Goal: Transaction & Acquisition: Book appointment/travel/reservation

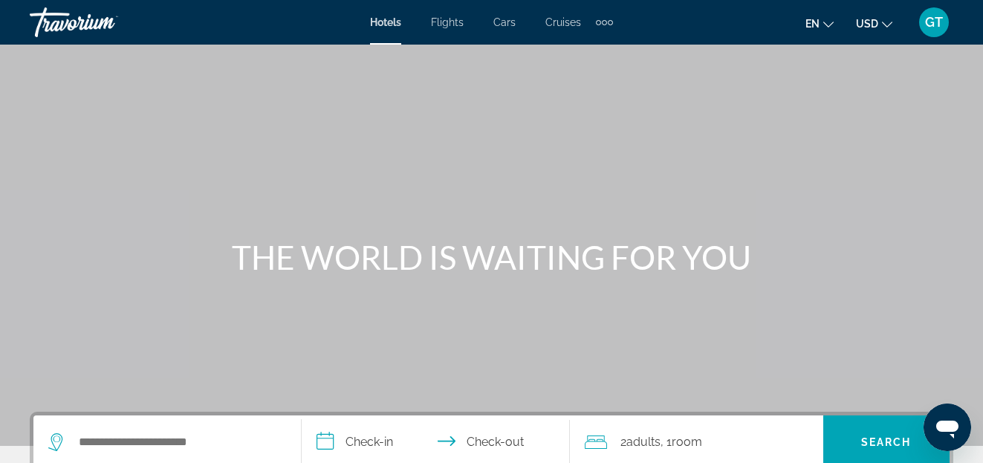
click at [447, 18] on span "Flights" at bounding box center [447, 22] width 33 height 12
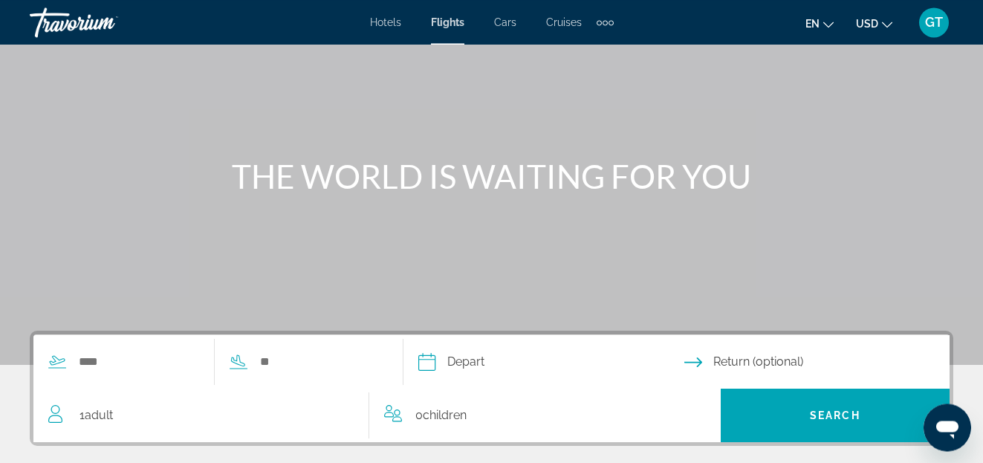
scroll to position [152, 0]
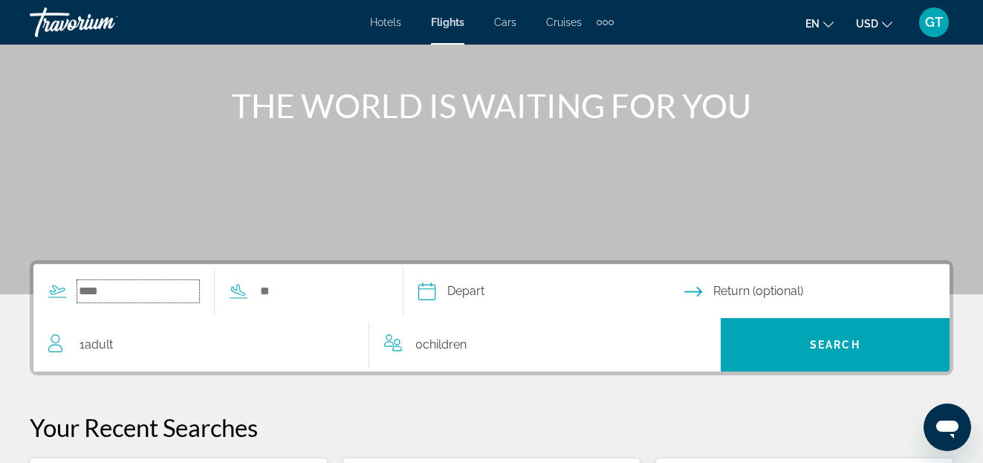
click at [136, 293] on input "Search widget" at bounding box center [138, 291] width 122 height 22
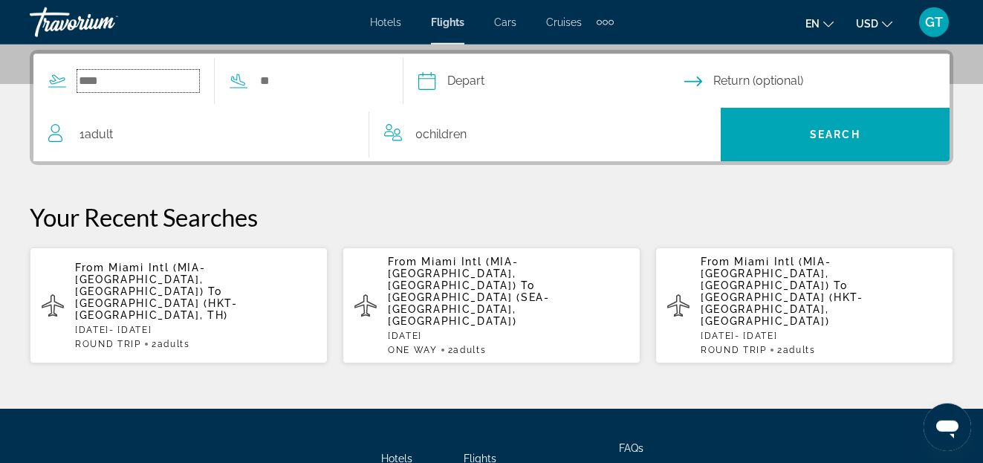
scroll to position [363, 0]
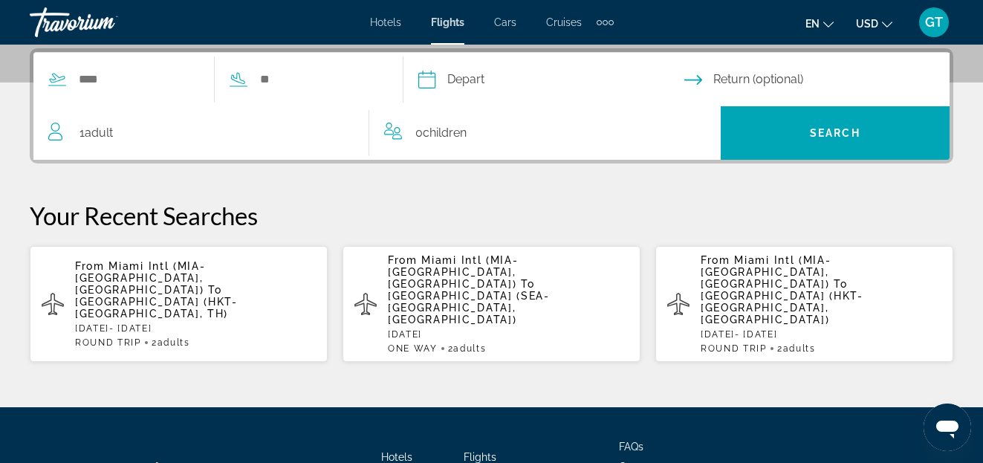
click at [205, 265] on span "Miami Intl (MIA-[GEOGRAPHIC_DATA], [GEOGRAPHIC_DATA])" at bounding box center [140, 278] width 130 height 36
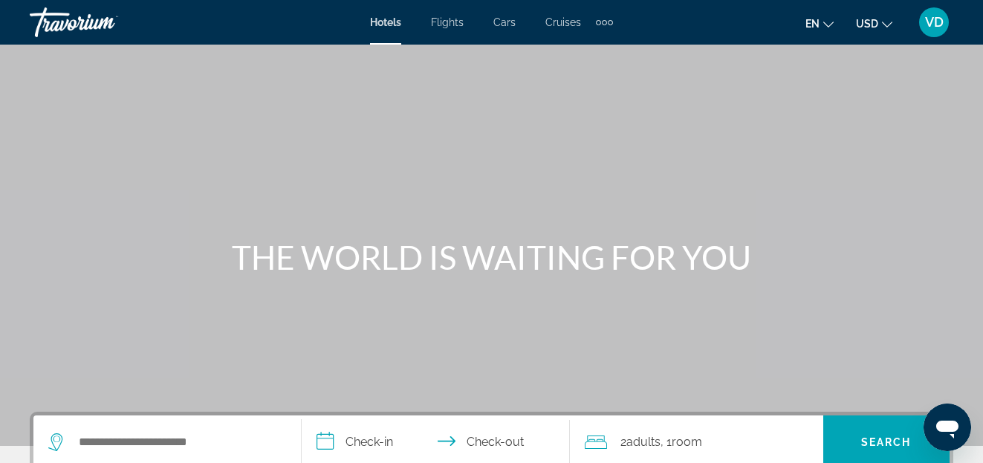
click at [447, 23] on span "Flights" at bounding box center [447, 22] width 33 height 12
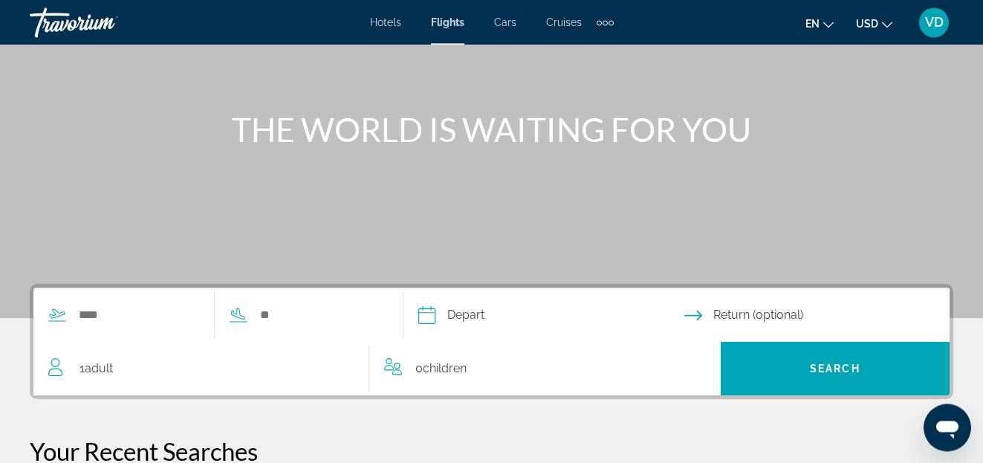
scroll to position [152, 0]
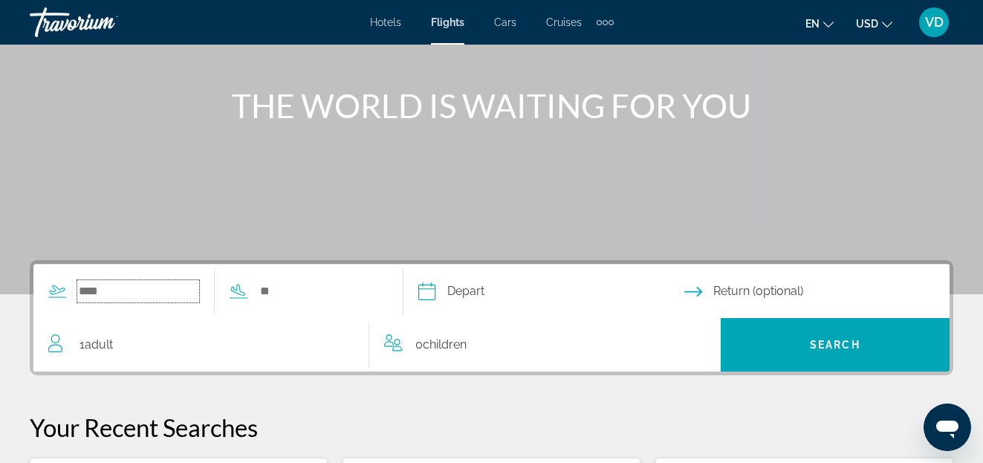
click at [131, 290] on input "Search widget" at bounding box center [138, 291] width 122 height 22
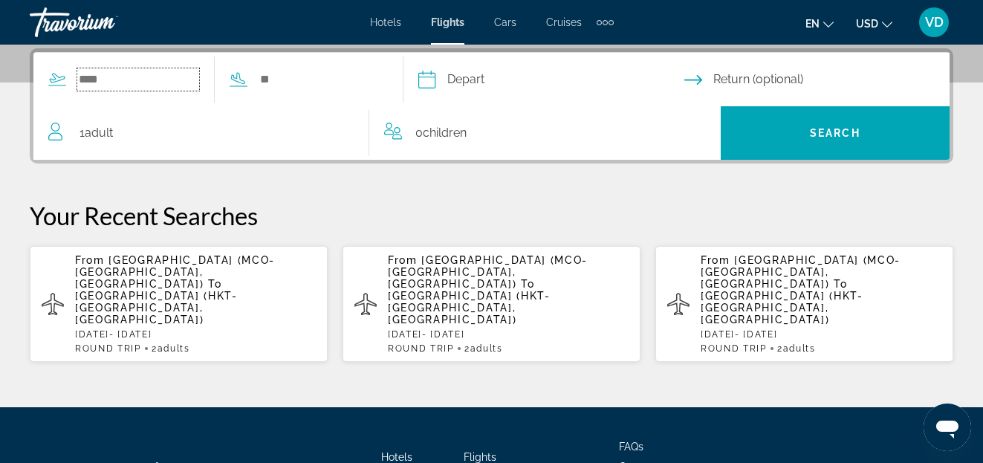
scroll to position [287, 0]
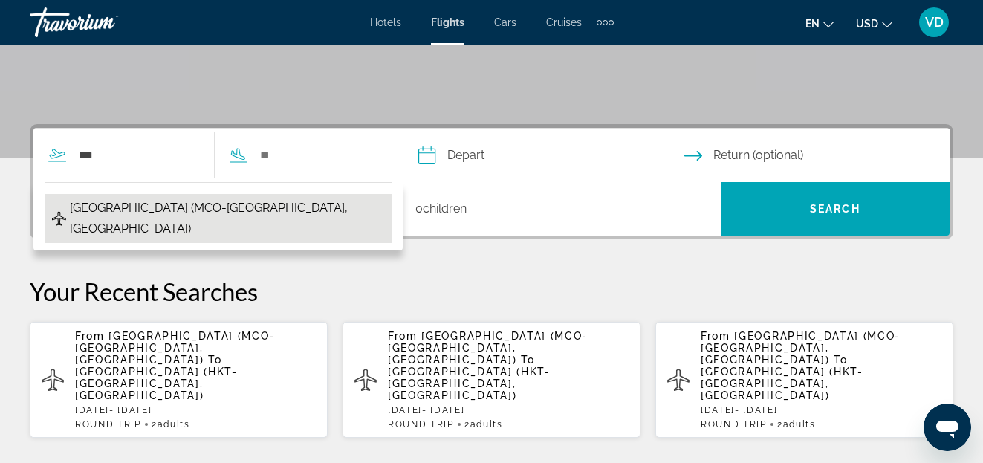
click at [195, 206] on span "Orlando Intl Airport (MCO-Orlando, US)" at bounding box center [227, 219] width 314 height 42
type input "**********"
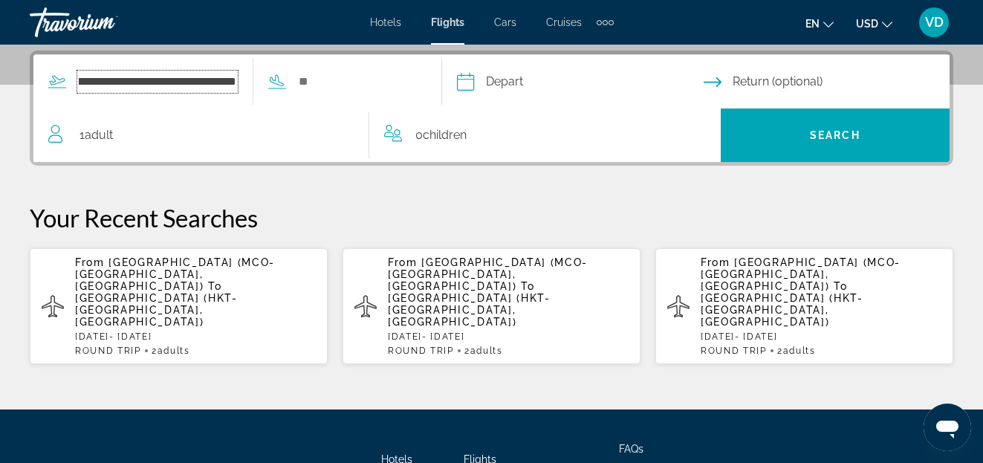
scroll to position [363, 0]
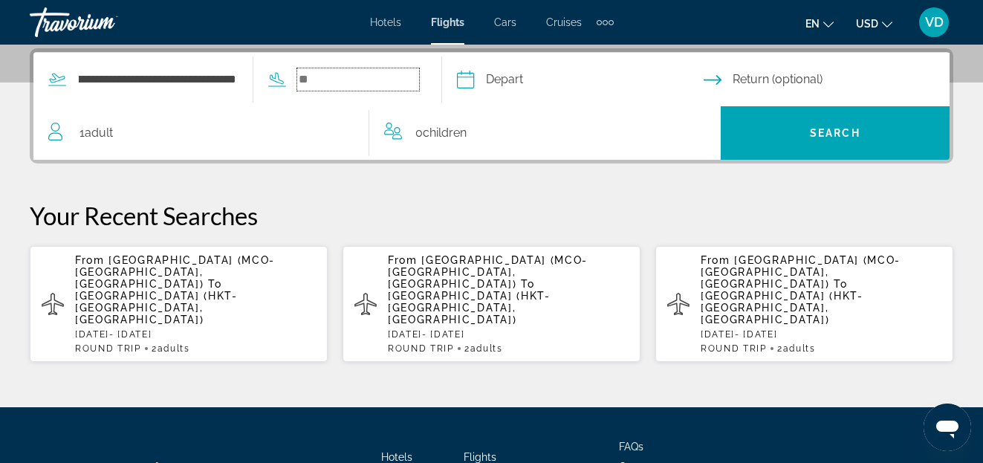
click at [345, 80] on input "Search widget" at bounding box center [358, 79] width 122 height 22
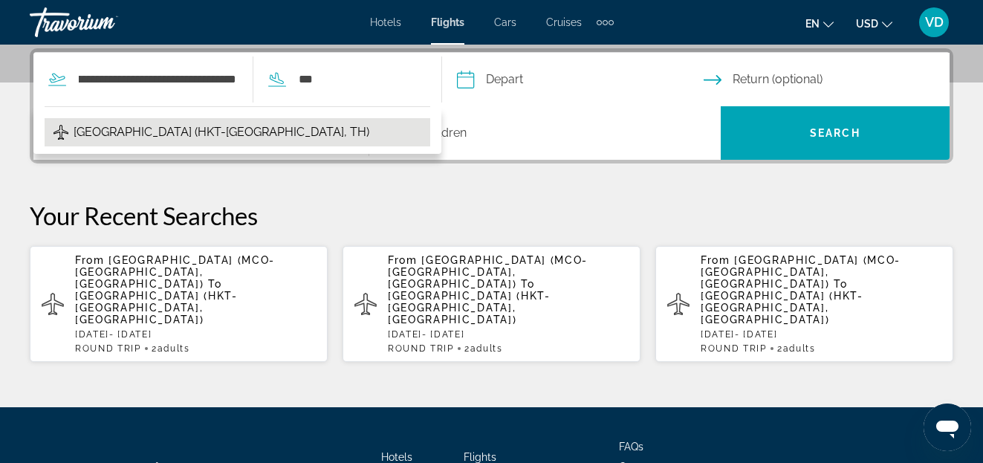
click at [166, 130] on span "[GEOGRAPHIC_DATA] (HKT-[GEOGRAPHIC_DATA], TH)" at bounding box center [222, 132] width 296 height 21
type input "**********"
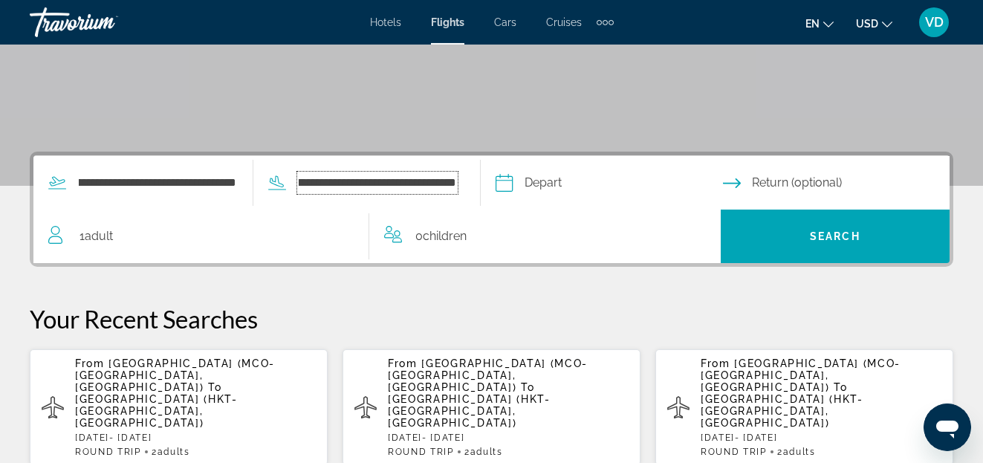
scroll to position [287, 0]
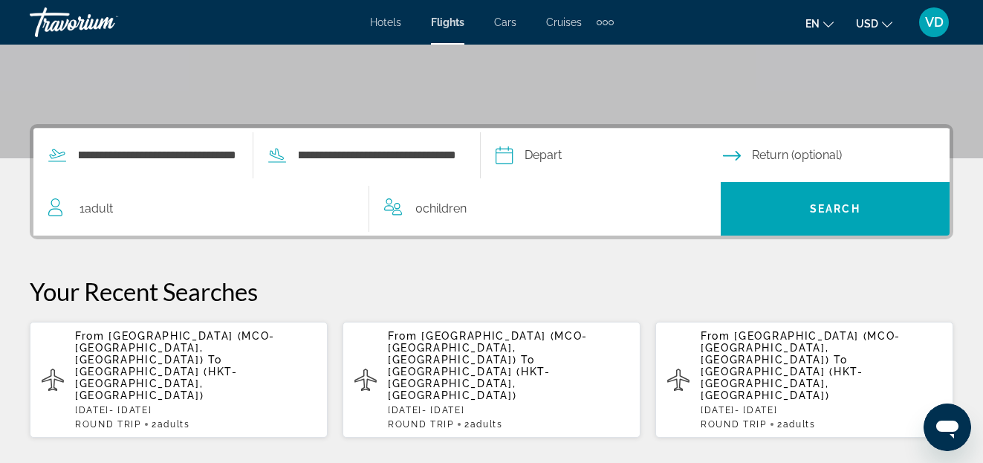
click at [577, 153] on input "Depart date" at bounding box center [608, 158] width 233 height 58
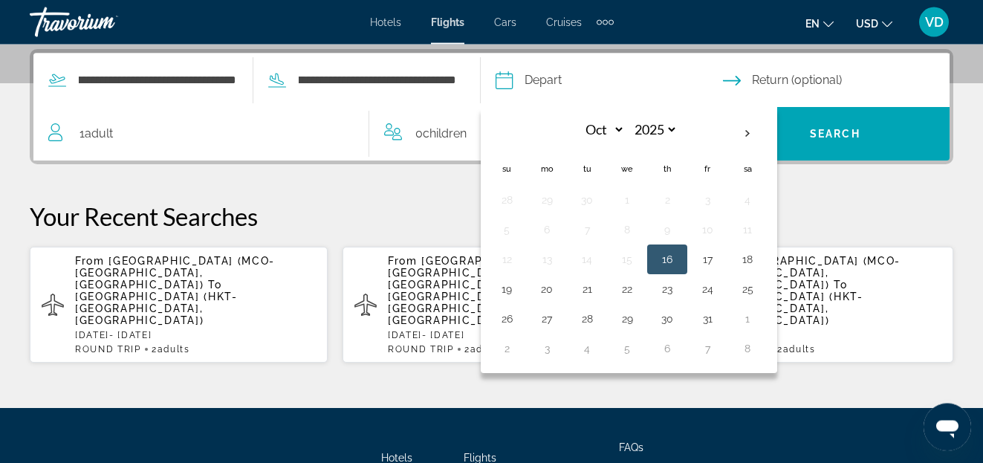
scroll to position [363, 0]
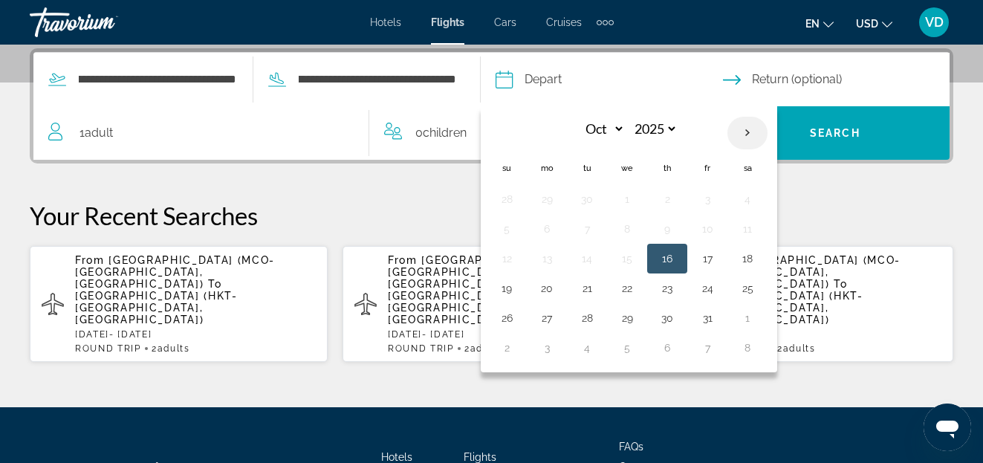
click at [749, 135] on th "Next month" at bounding box center [747, 133] width 40 height 33
select select "**"
click at [748, 199] on button "1" at bounding box center [747, 199] width 24 height 21
type input "**********"
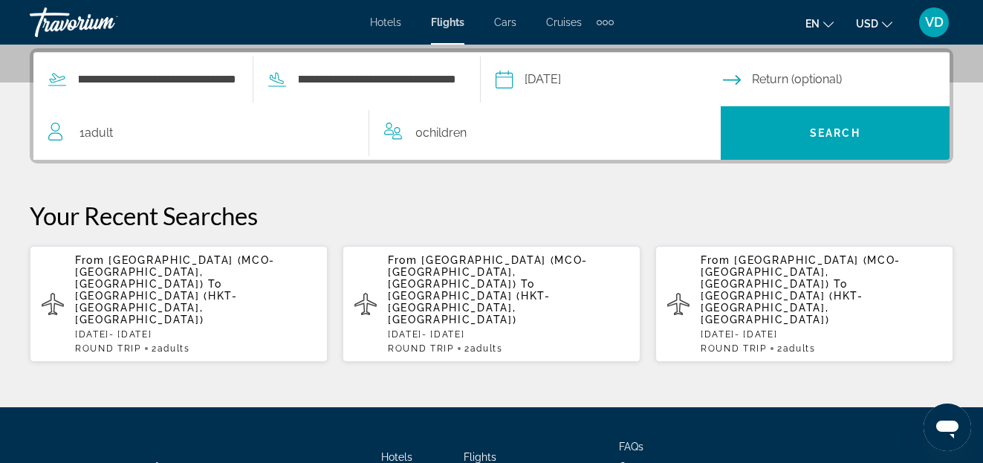
click at [802, 79] on input "Return date" at bounding box center [839, 82] width 233 height 58
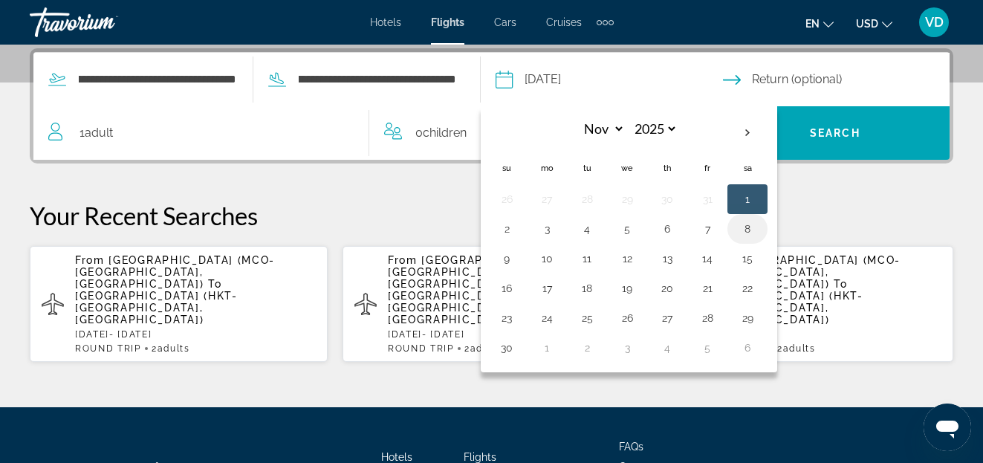
click at [744, 230] on button "8" at bounding box center [747, 228] width 24 height 21
type input "**********"
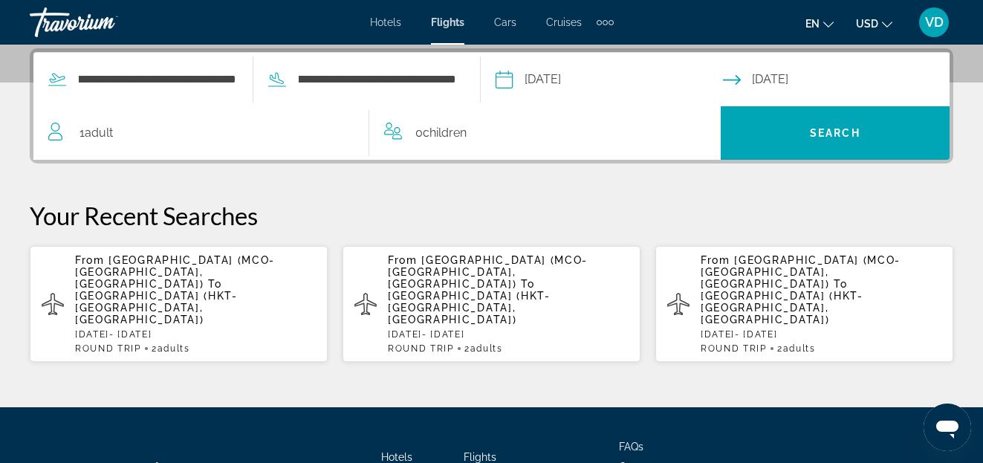
click at [168, 140] on div "1 Adult Adults" at bounding box center [208, 133] width 320 height 21
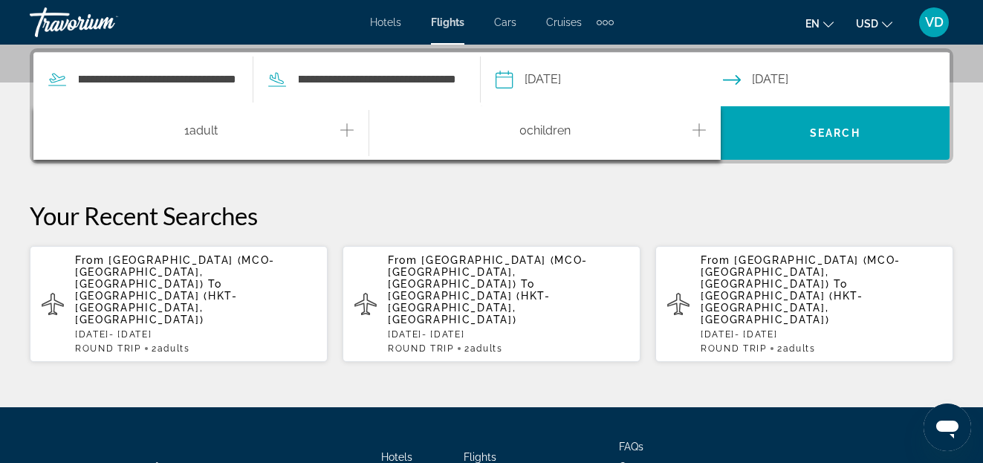
click at [348, 131] on icon "Increment adults" at bounding box center [346, 130] width 13 height 18
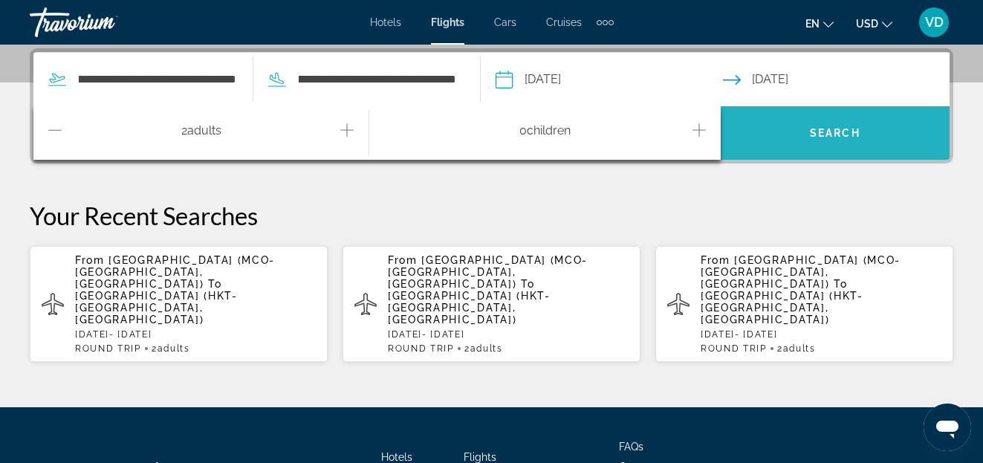
click at [836, 133] on span "Search" at bounding box center [835, 133] width 51 height 12
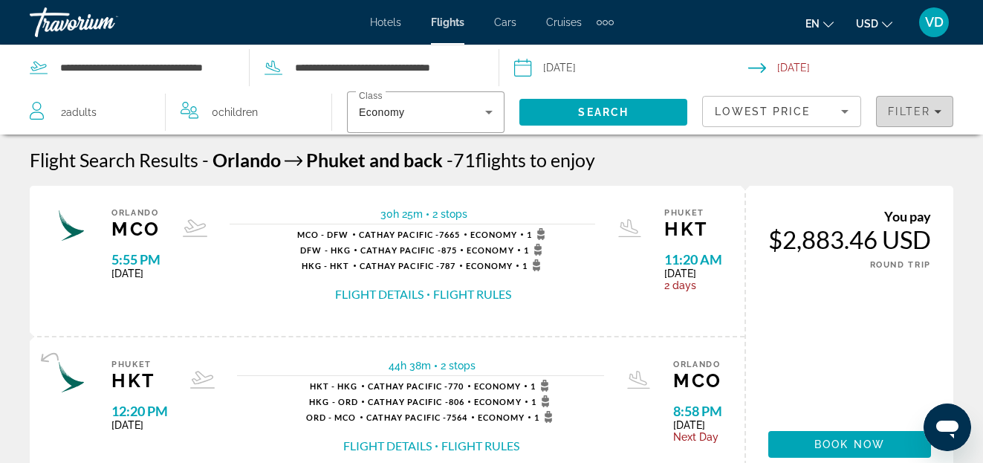
click at [940, 112] on icon "Filters" at bounding box center [937, 111] width 7 height 7
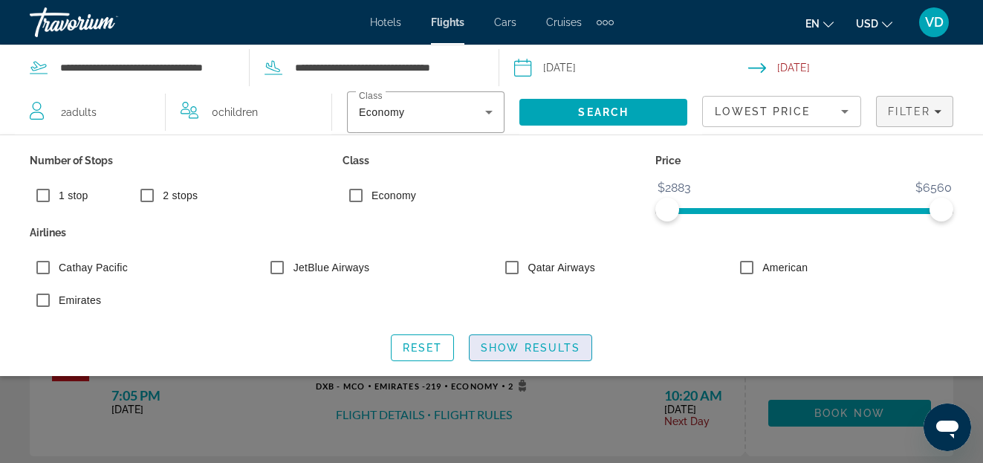
click at [517, 346] on span "Show Results" at bounding box center [531, 348] width 100 height 12
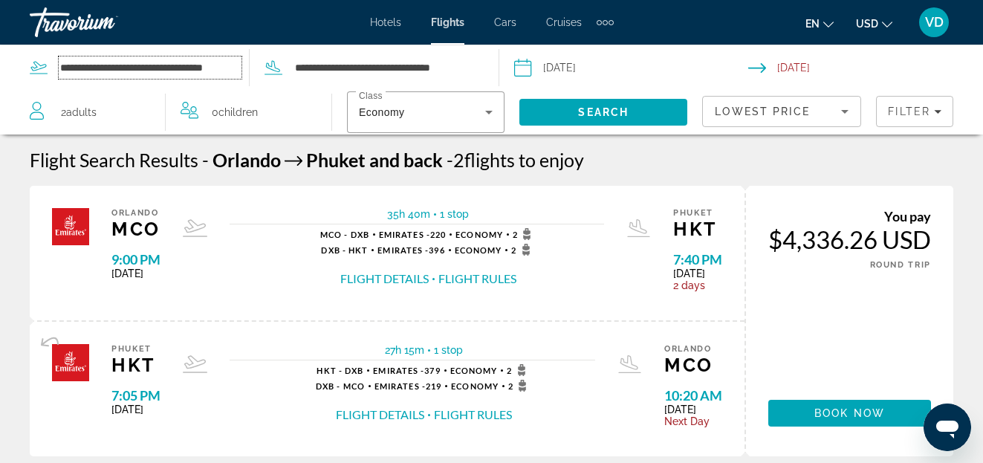
click at [238, 72] on input "**********" at bounding box center [150, 67] width 183 height 22
click at [129, 74] on input "**" at bounding box center [150, 67] width 183 height 22
type input "*"
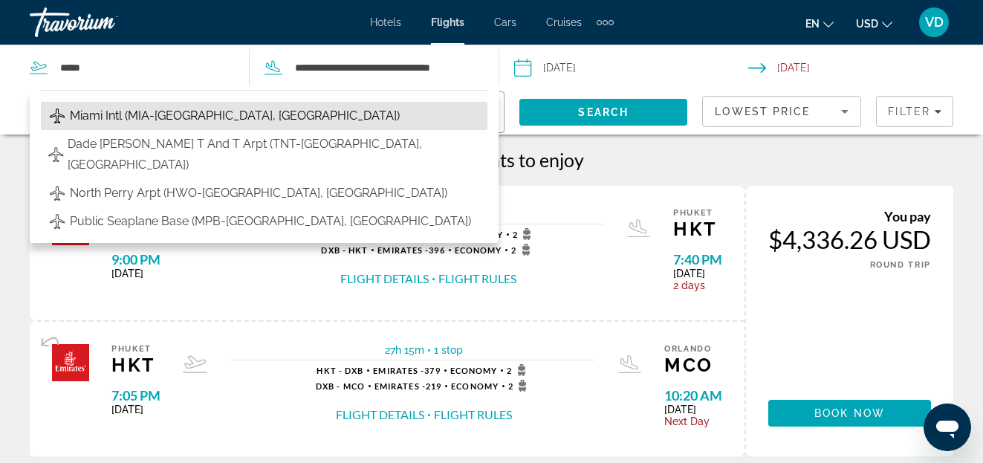
click at [174, 114] on span "Miami Intl (MIA-[GEOGRAPHIC_DATA], [GEOGRAPHIC_DATA])" at bounding box center [235, 115] width 330 height 21
type input "**********"
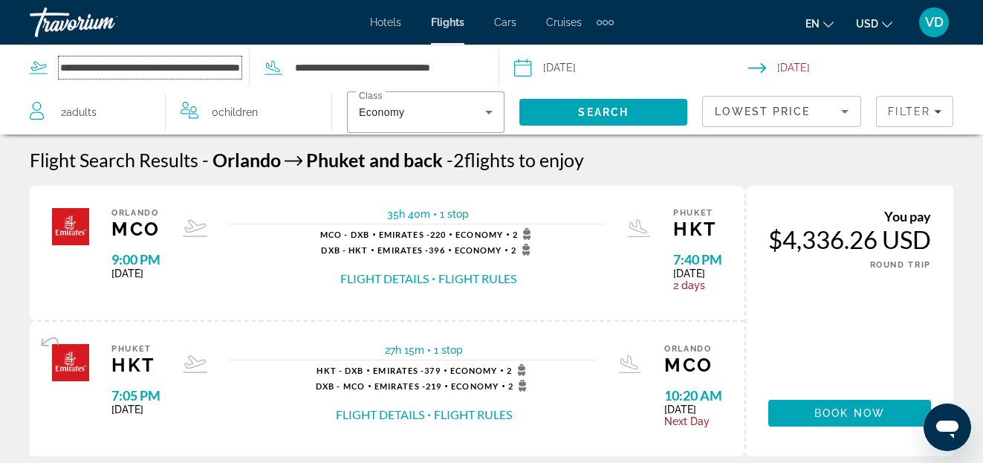
scroll to position [0, 51]
click at [599, 106] on span "Search" at bounding box center [603, 112] width 51 height 12
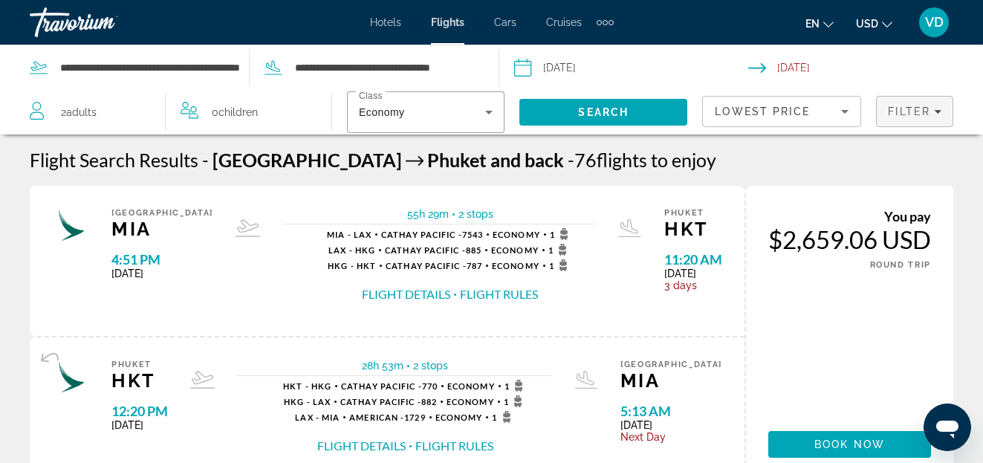
click at [940, 111] on icon "Filters" at bounding box center [937, 112] width 7 height 4
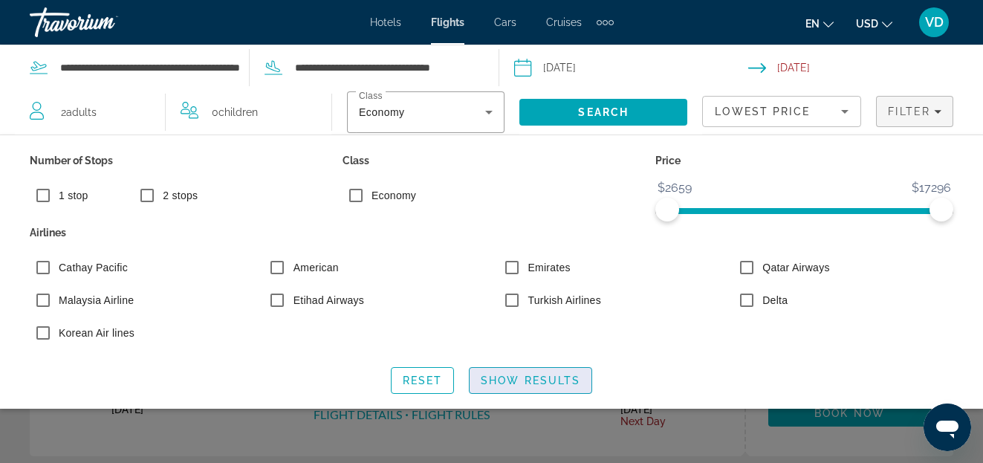
click at [542, 380] on span "Show Results" at bounding box center [531, 380] width 100 height 12
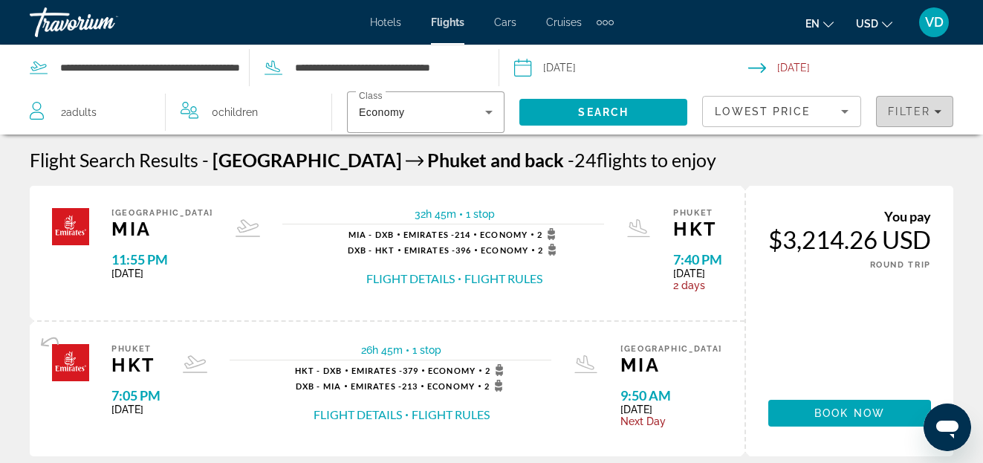
click at [938, 111] on icon "Filters" at bounding box center [937, 112] width 7 height 4
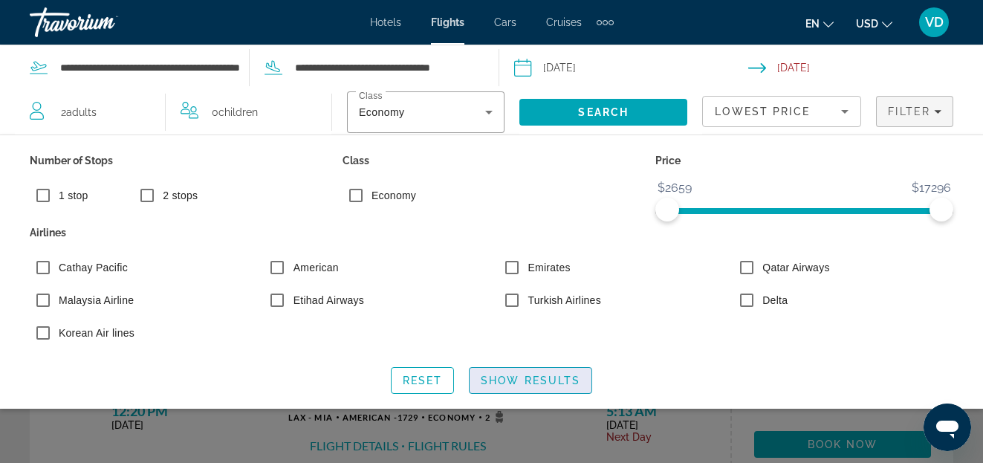
click at [537, 378] on span "Show Results" at bounding box center [531, 380] width 100 height 12
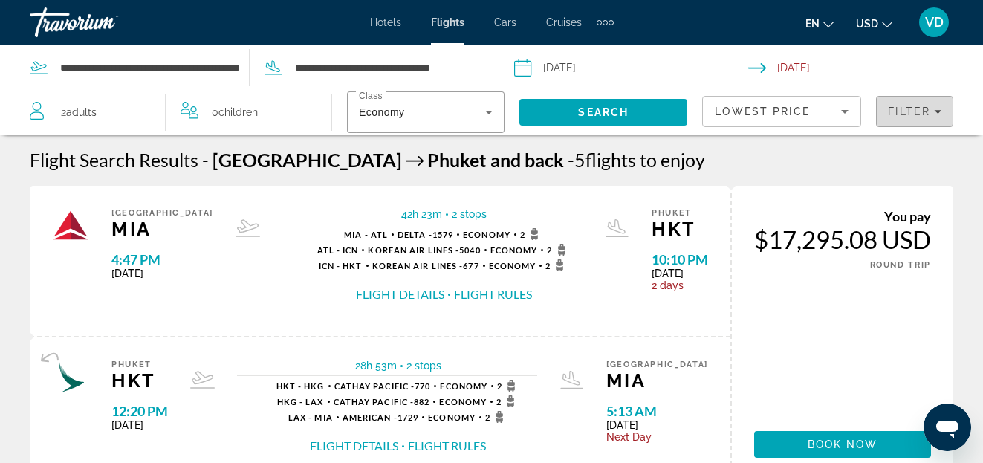
click at [938, 110] on icon "Filters" at bounding box center [937, 111] width 7 height 7
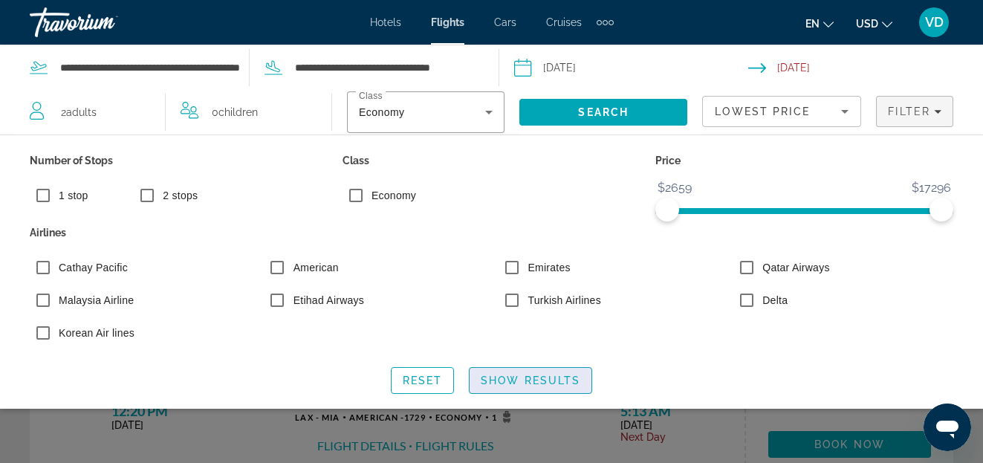
click at [526, 379] on span "Show Results" at bounding box center [531, 380] width 100 height 12
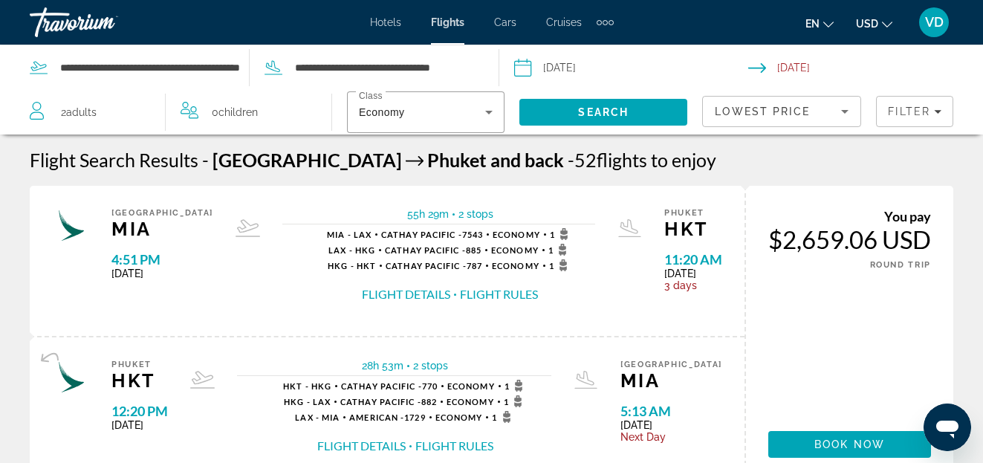
click at [362, 297] on button "Flight Details" at bounding box center [406, 294] width 88 height 16
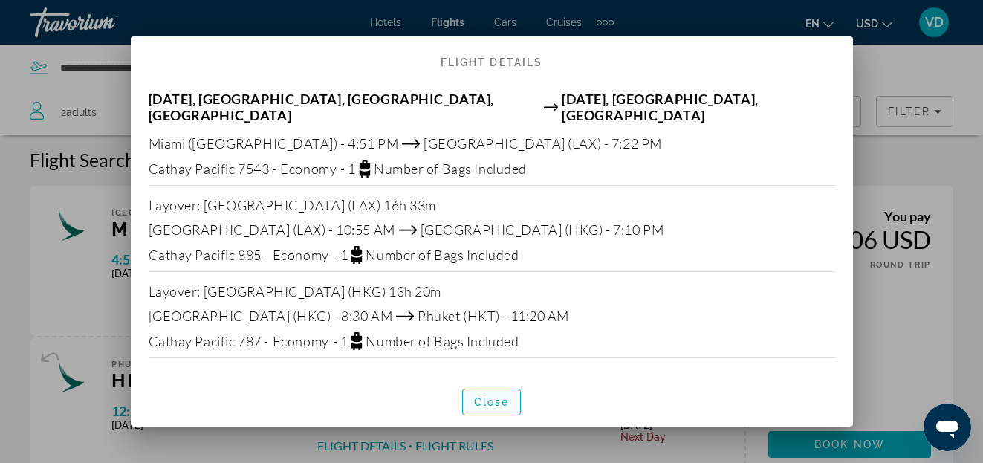
click at [497, 396] on span "Close" at bounding box center [492, 402] width 36 height 12
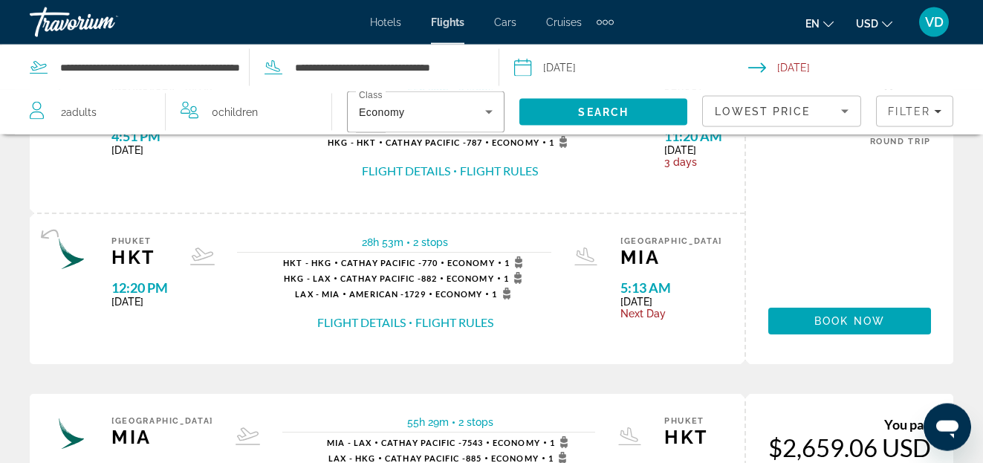
scroll to position [152, 0]
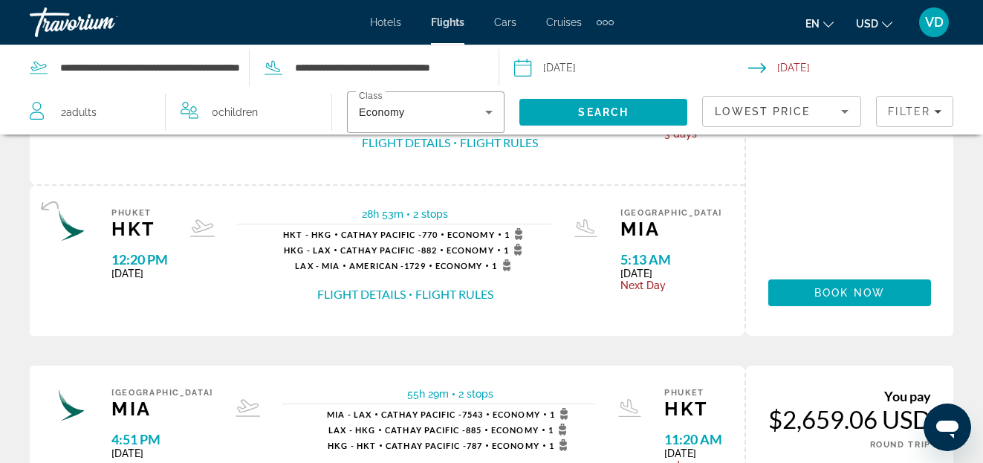
click at [379, 294] on button "Flight Details" at bounding box center [361, 294] width 88 height 16
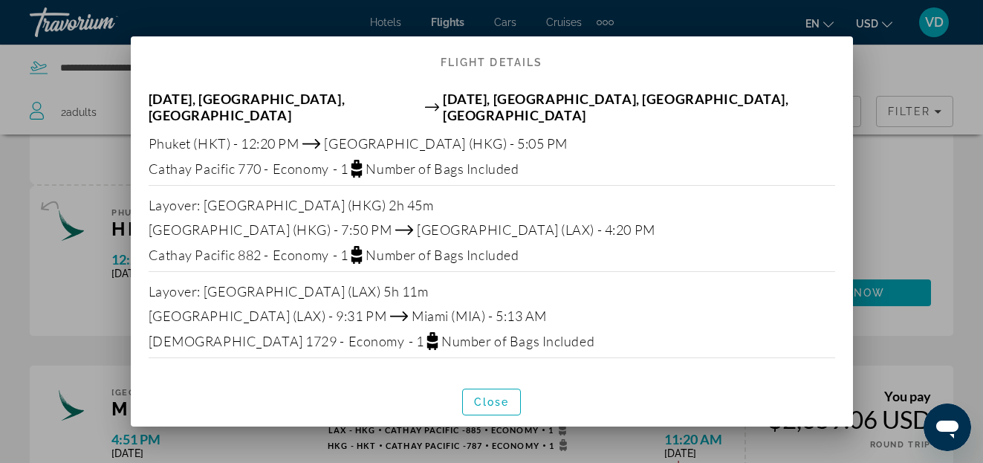
scroll to position [0, 0]
click at [494, 396] on span "Close" at bounding box center [492, 402] width 36 height 12
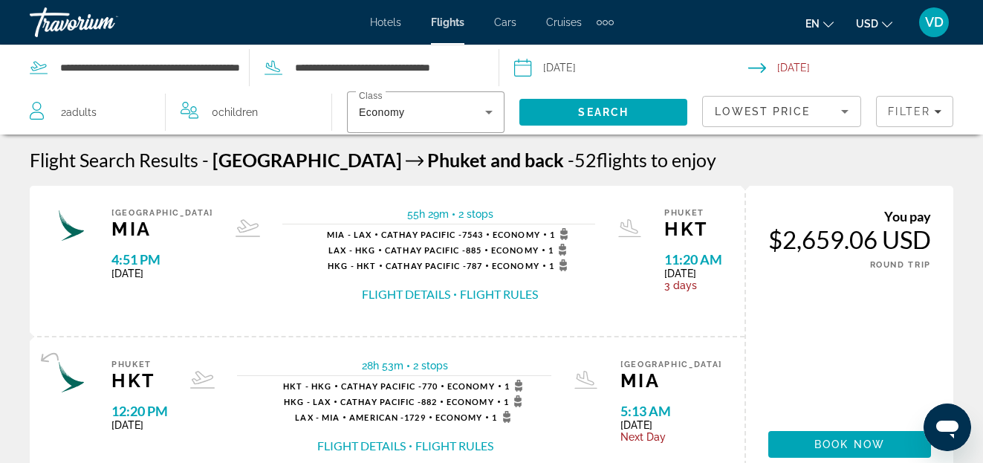
click at [367, 295] on button "Flight Details" at bounding box center [406, 294] width 88 height 16
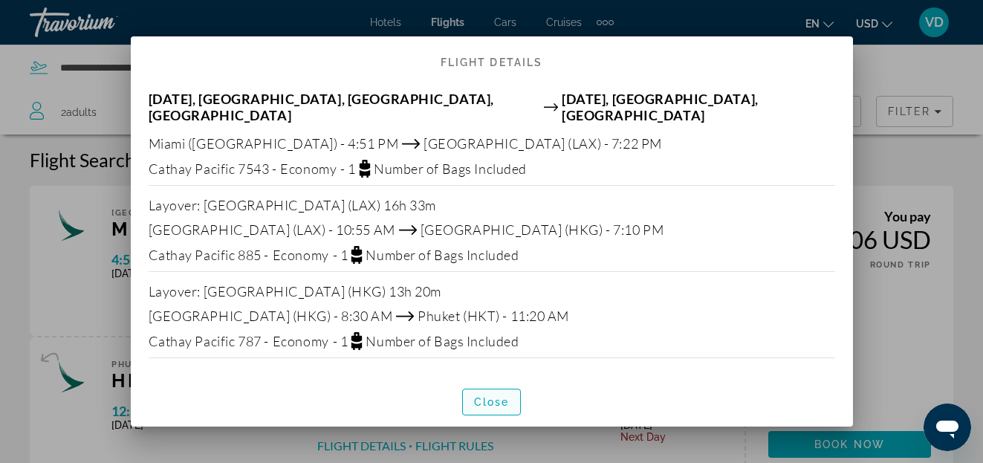
click at [492, 398] on span "Close" at bounding box center [492, 402] width 36 height 12
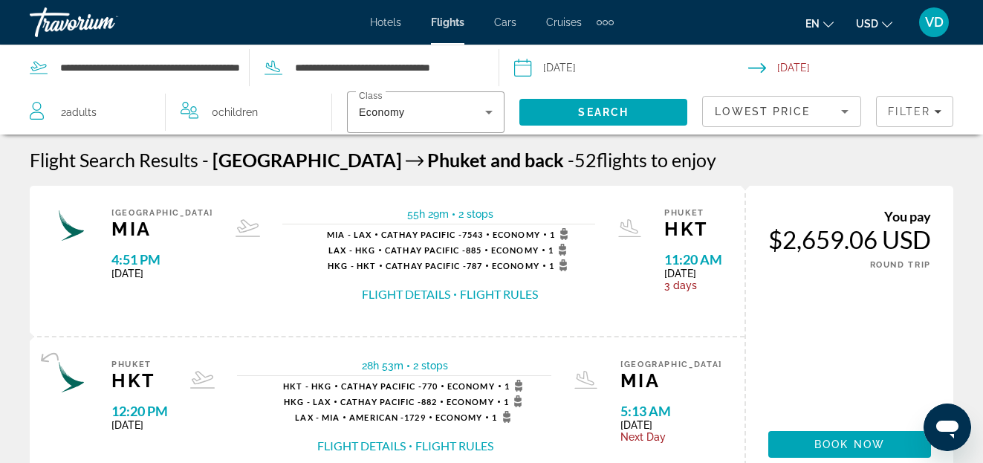
click at [931, 24] on span "VD" at bounding box center [934, 22] width 19 height 15
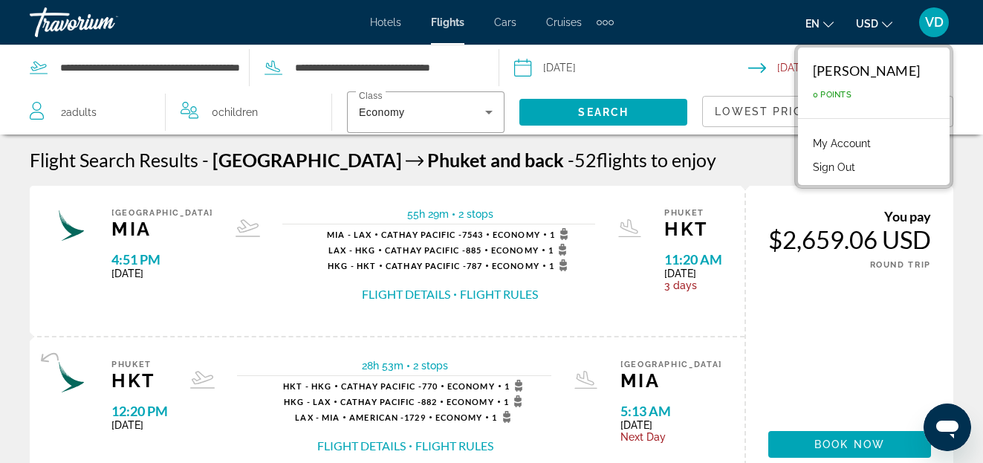
click at [819, 166] on button "Sign Out" at bounding box center [833, 166] width 57 height 19
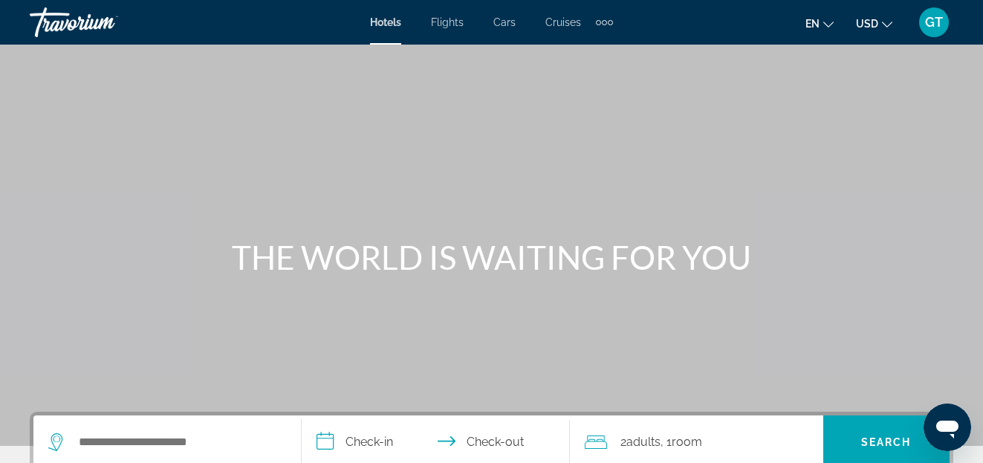
click at [452, 22] on span "Flights" at bounding box center [447, 22] width 33 height 12
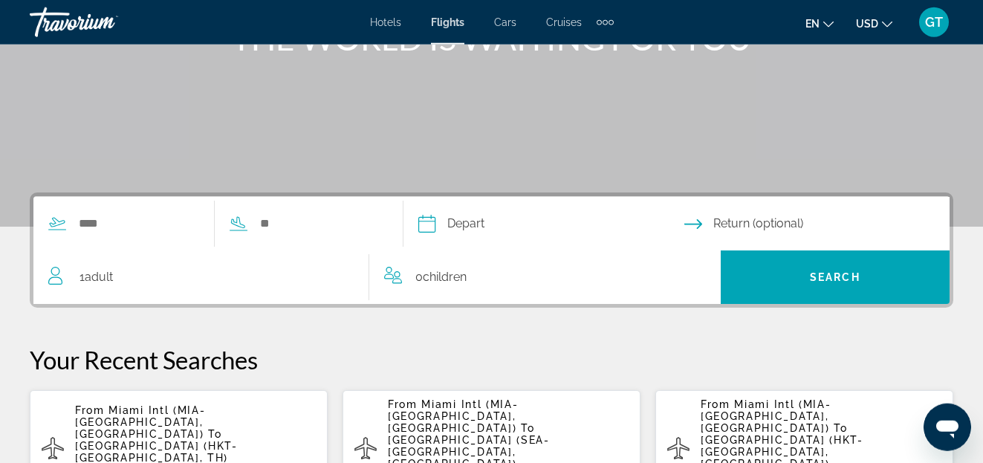
scroll to position [227, 0]
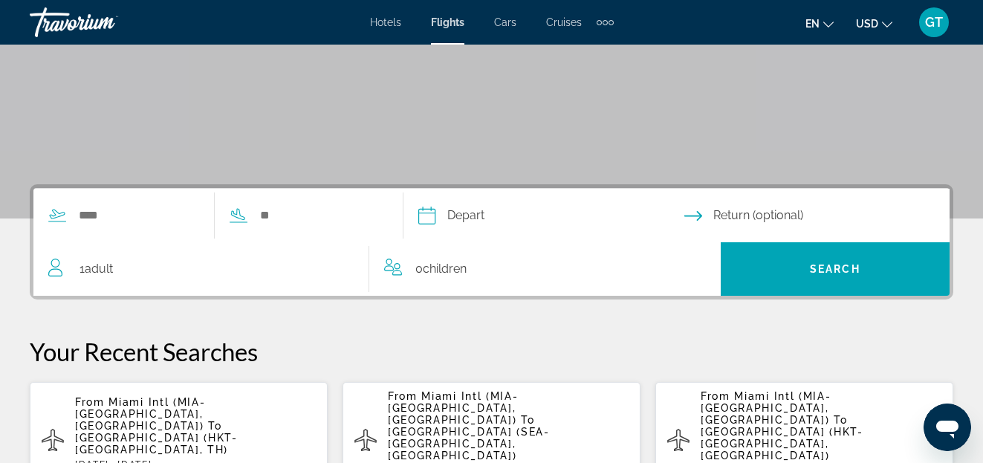
click at [152, 407] on span "Miami Intl (MIA-[GEOGRAPHIC_DATA], [GEOGRAPHIC_DATA])" at bounding box center [140, 414] width 130 height 36
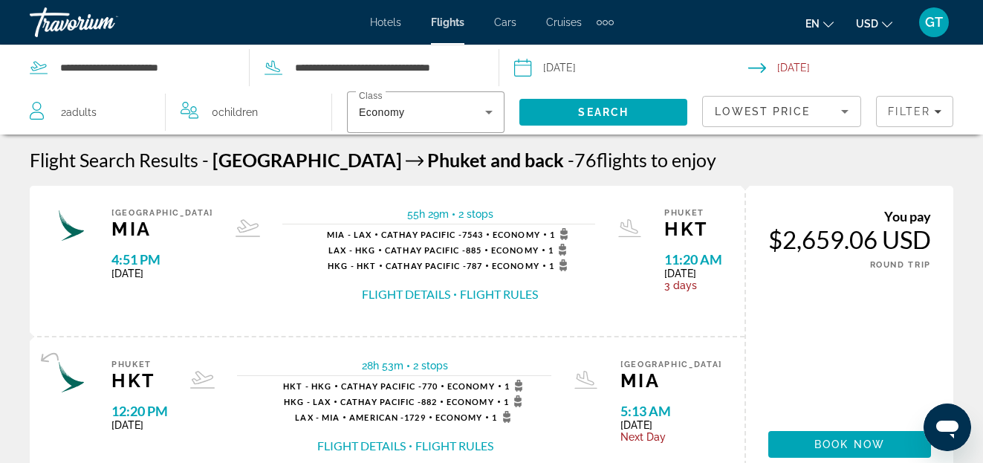
click at [374, 294] on button "Flight Details" at bounding box center [406, 294] width 88 height 16
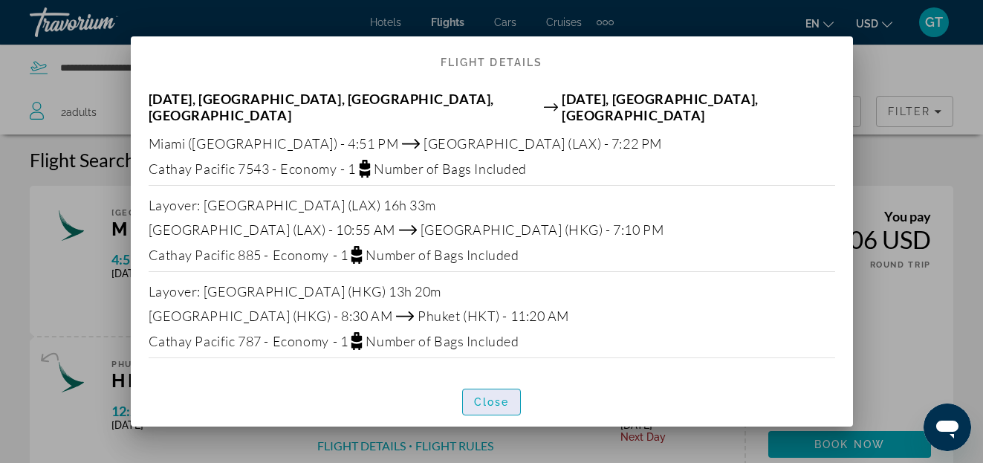
click at [491, 398] on span "Close" at bounding box center [492, 402] width 36 height 12
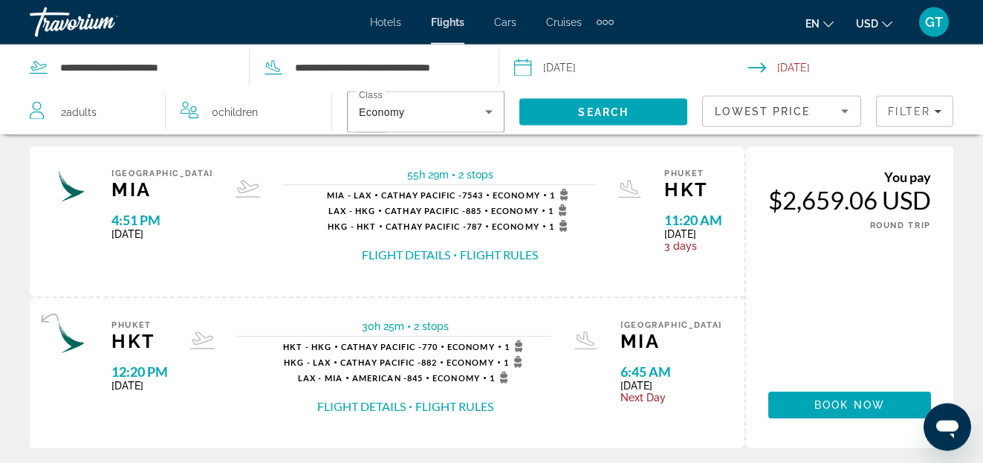
scroll to position [379, 0]
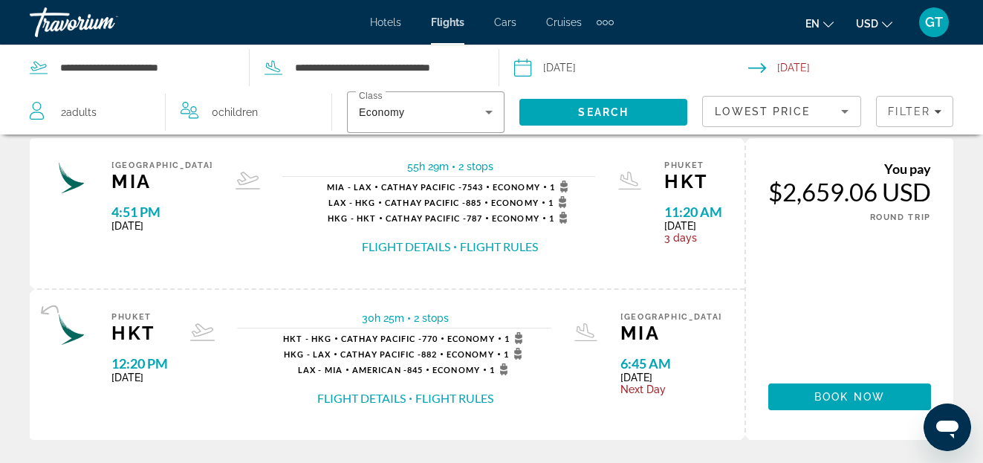
click at [385, 249] on button "Flight Details" at bounding box center [406, 246] width 88 height 16
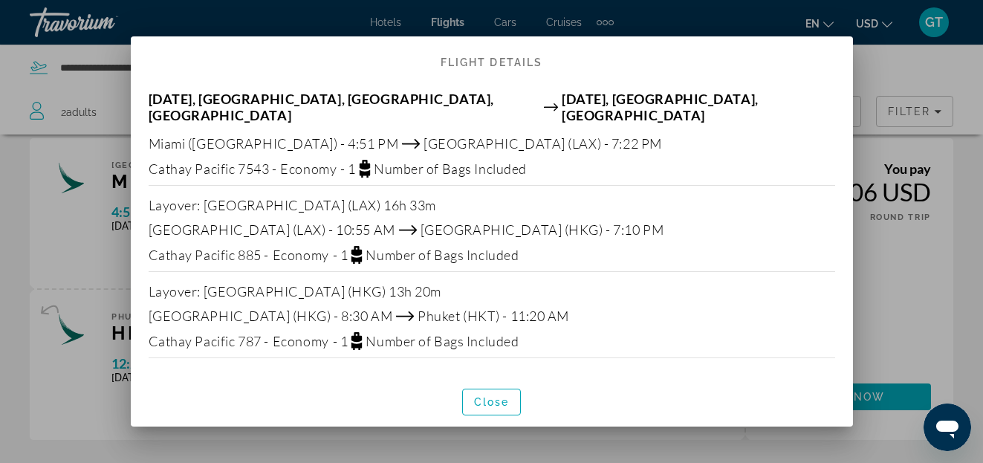
scroll to position [0, 0]
click at [481, 399] on span "Close" at bounding box center [492, 402] width 36 height 12
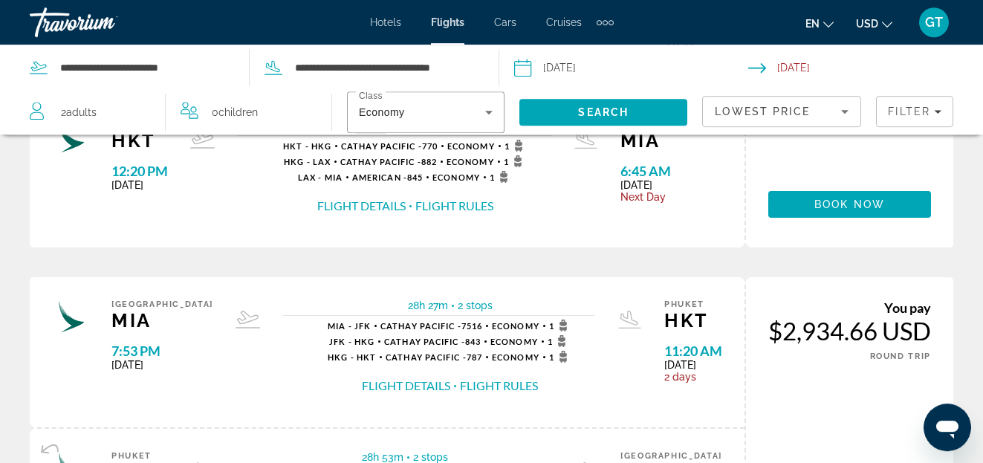
scroll to position [606, 0]
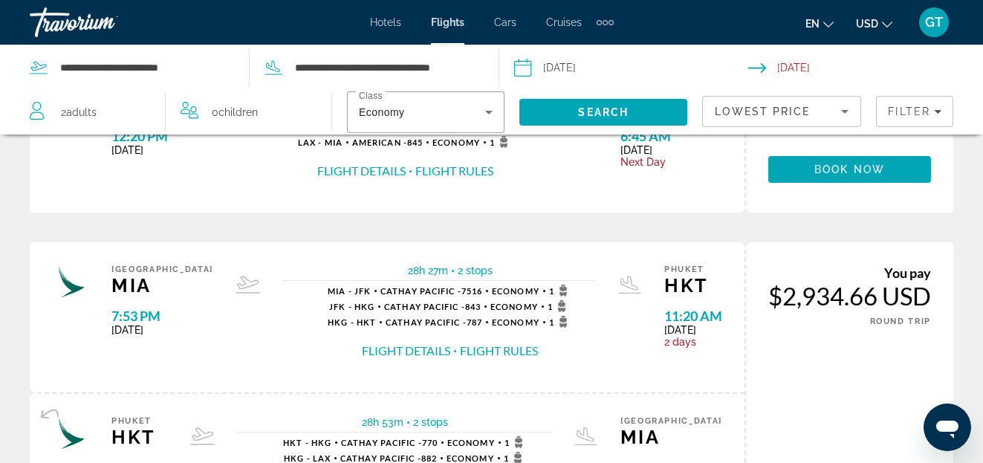
click at [384, 354] on button "Flight Details" at bounding box center [406, 350] width 88 height 16
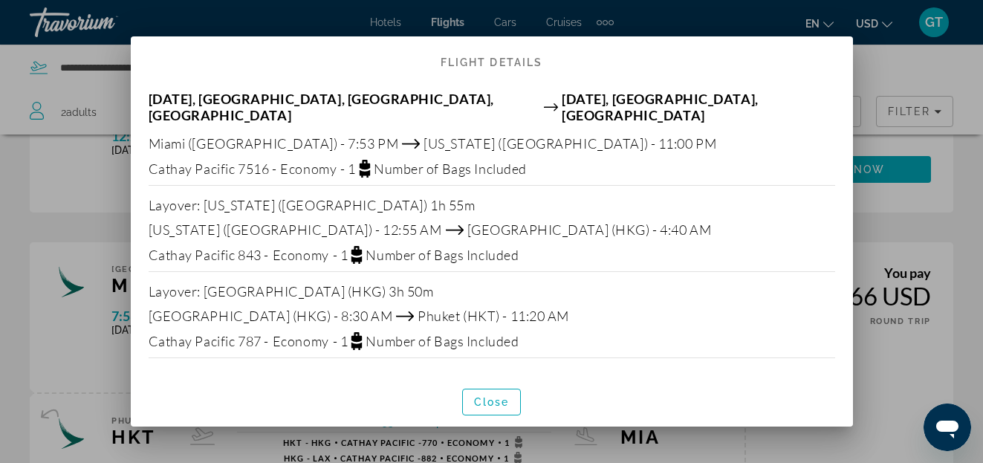
scroll to position [0, 0]
click at [488, 398] on span "Close" at bounding box center [492, 402] width 36 height 12
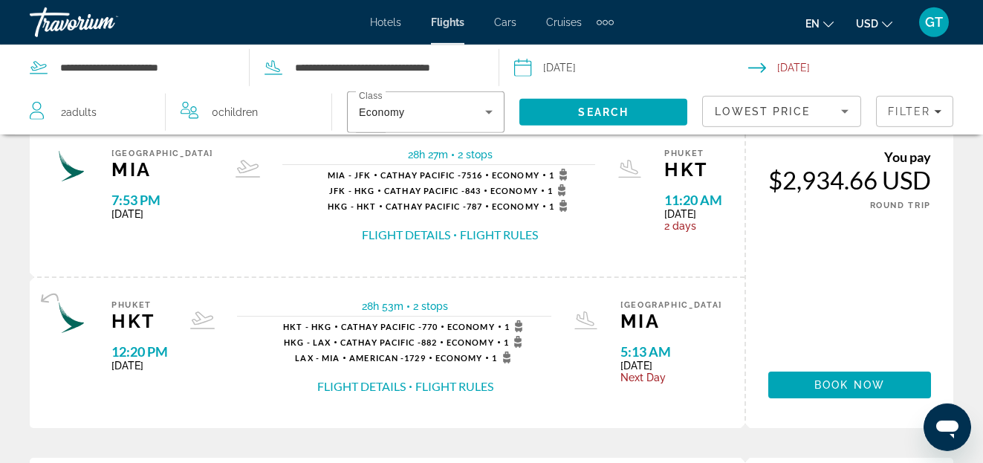
scroll to position [758, 0]
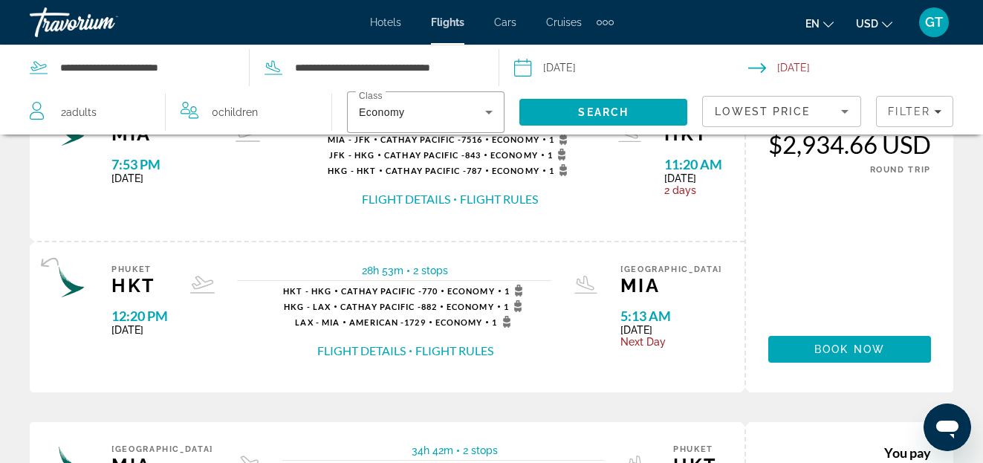
click at [401, 350] on button "Flight Details" at bounding box center [361, 350] width 88 height 16
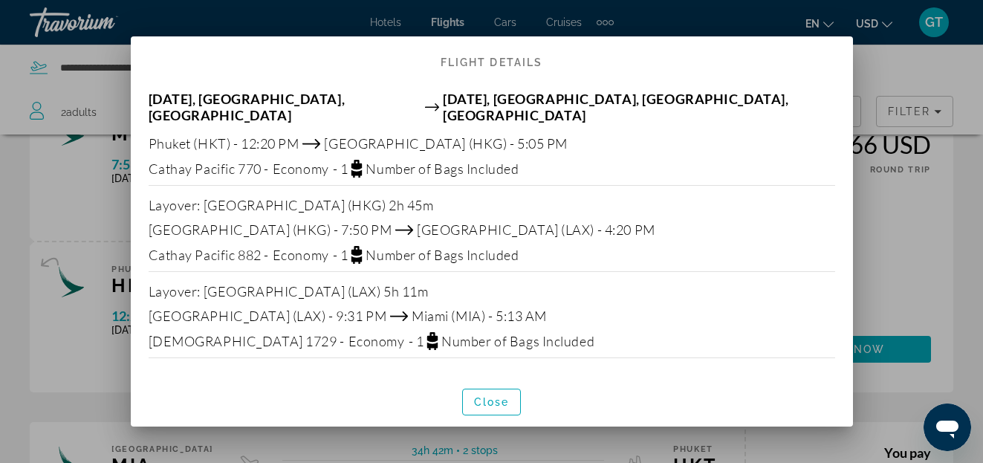
scroll to position [0, 0]
click at [495, 400] on span "Close" at bounding box center [492, 402] width 36 height 12
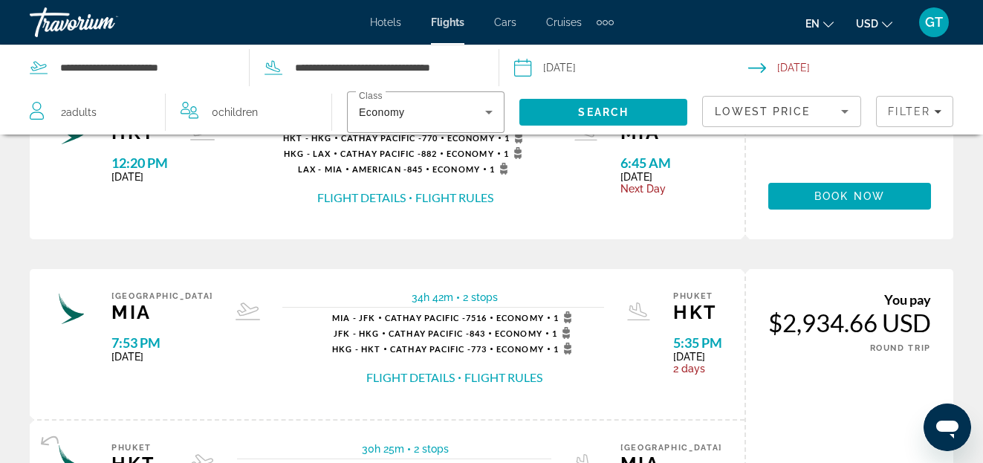
scroll to position [1497, 0]
